Goal: Consume media (video, audio)

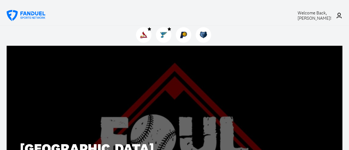
click at [298, 17] on span "Welcome Back, [PERSON_NAME] !" at bounding box center [315, 15] width 34 height 11
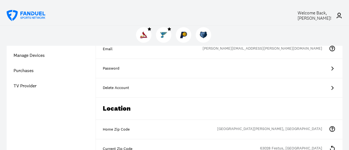
scroll to position [86, 0]
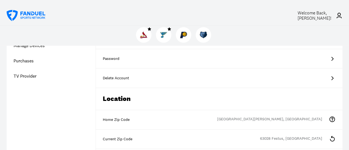
click at [329, 135] on icon at bounding box center [332, 138] width 7 height 7
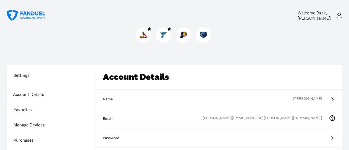
scroll to position [0, 0]
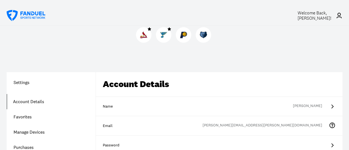
click at [23, 109] on link "Favorites" at bounding box center [51, 116] width 89 height 15
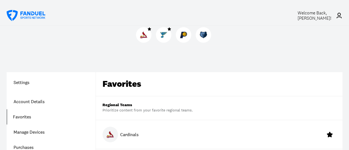
click at [40, 124] on link "Manage Devices" at bounding box center [51, 131] width 89 height 15
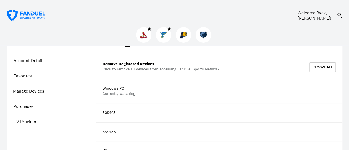
scroll to position [29, 0]
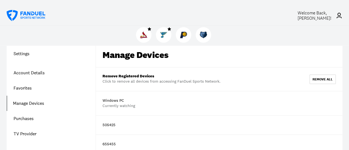
click at [40, 111] on link "Purchases" at bounding box center [51, 118] width 89 height 15
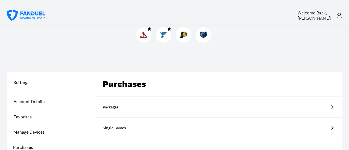
click at [134, 97] on link "Packages" at bounding box center [219, 107] width 247 height 21
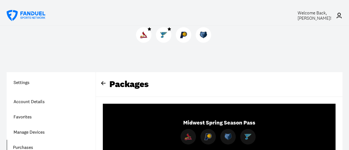
click at [106, 81] on icon at bounding box center [103, 83] width 4 height 4
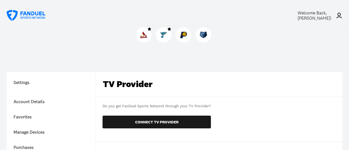
click at [0, 0] on img at bounding box center [0, 0] width 0 height 0
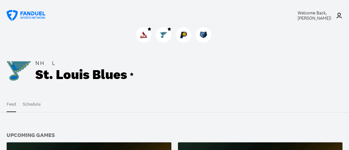
click at [32, 12] on icon at bounding box center [26, 15] width 39 height 11
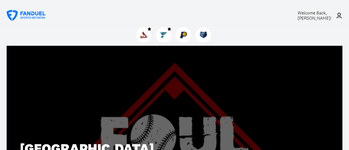
click at [0, 0] on div at bounding box center [0, 0] width 0 height 0
click at [39, 13] on icon at bounding box center [26, 15] width 39 height 11
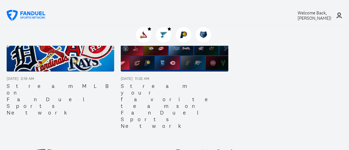
scroll to position [644, 0]
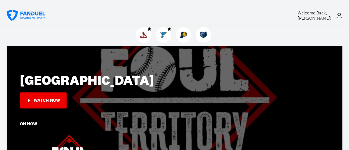
scroll to position [0, 0]
